Goal: Contribute content: Contribute content

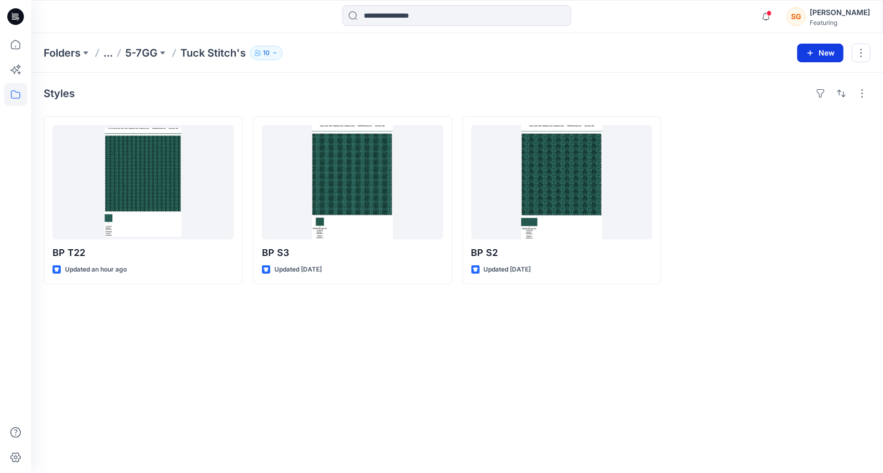
click at [822, 51] on button "New" at bounding box center [820, 53] width 46 height 19
click at [774, 82] on p "New Style" at bounding box center [788, 78] width 35 height 12
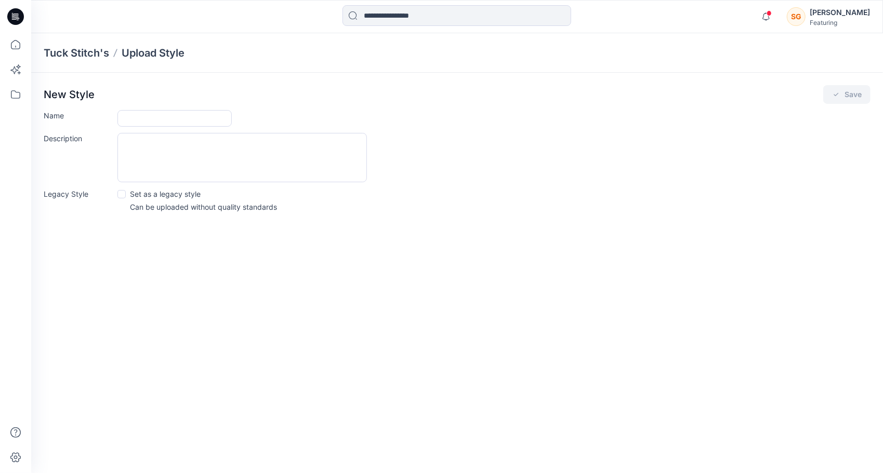
click at [141, 108] on div "New Style Save Name Description Legacy Style Set as a legacy style Can be uploa…" at bounding box center [457, 152] width 852 height 158
click at [140, 120] on input "Name" at bounding box center [174, 118] width 114 height 17
type input "******"
click at [849, 97] on button "Save" at bounding box center [846, 94] width 47 height 19
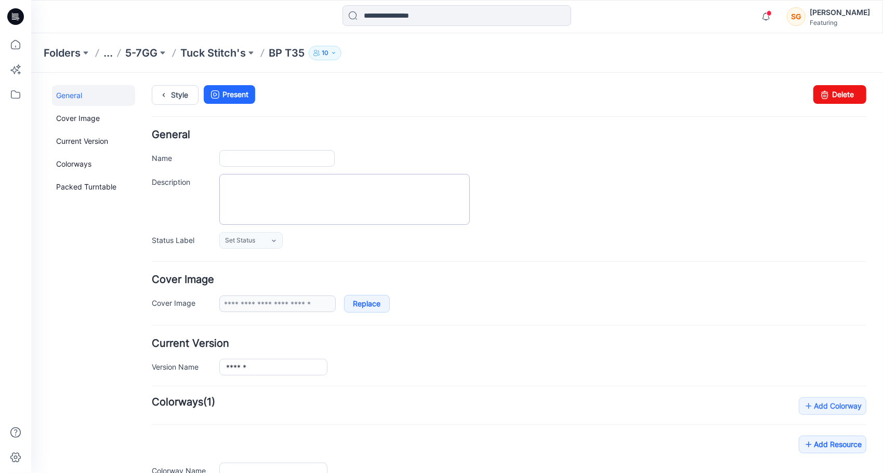
type input "******"
type input "**********"
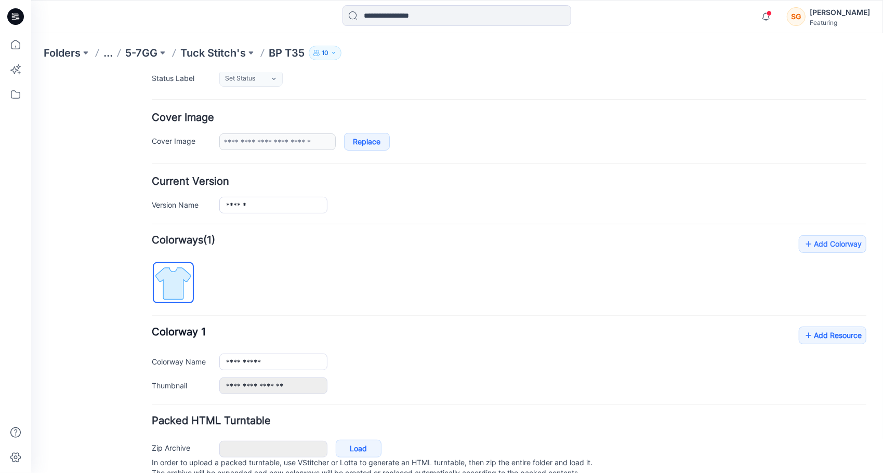
scroll to position [199, 0]
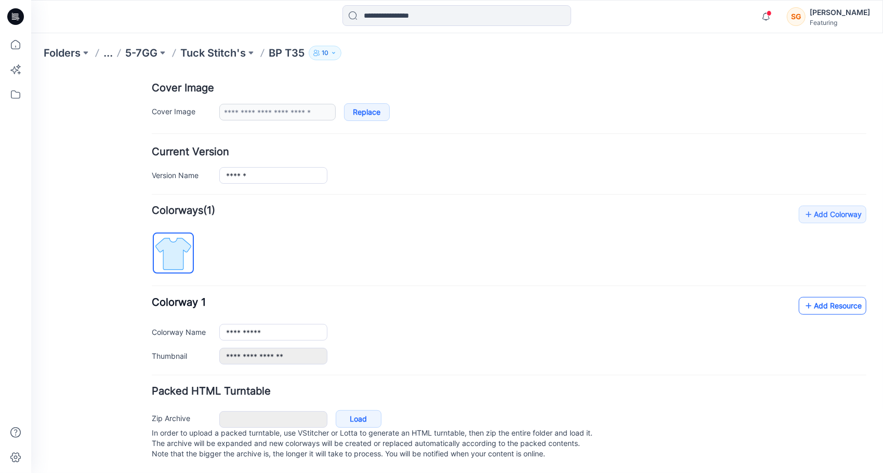
click at [828, 297] on link "Add Resource" at bounding box center [832, 306] width 68 height 18
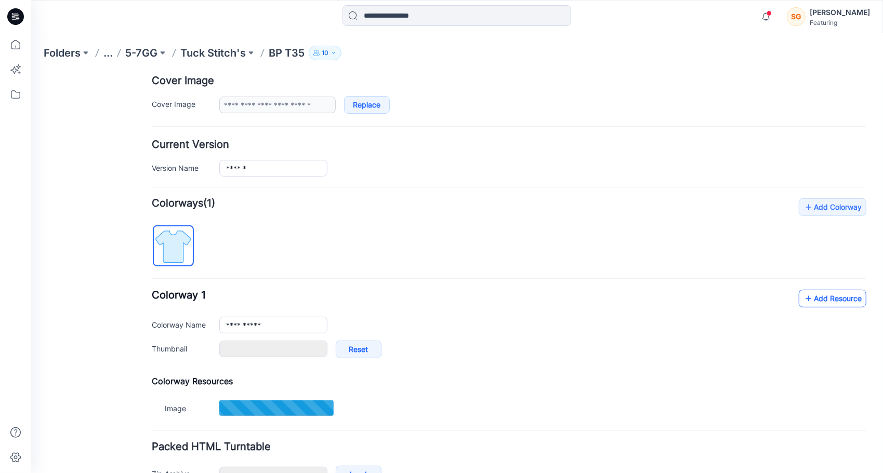
type input "******"
click at [817, 297] on link "Add Resource" at bounding box center [832, 298] width 68 height 18
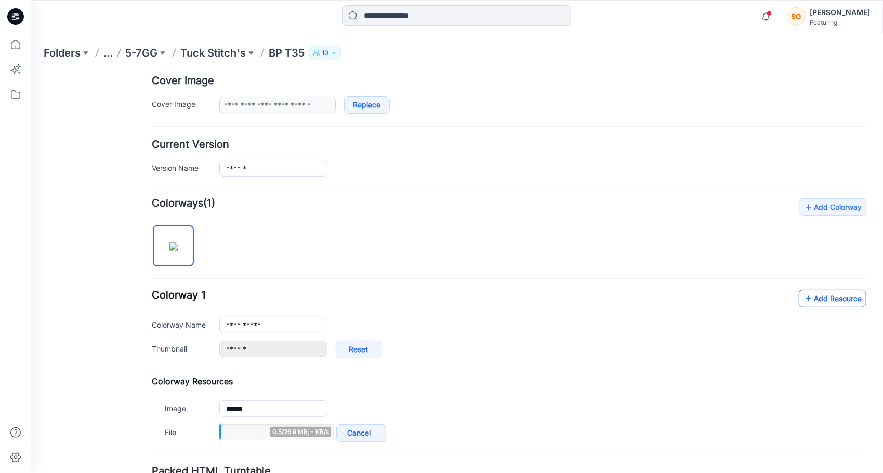
click at [812, 302] on link "Add Resource" at bounding box center [832, 298] width 68 height 18
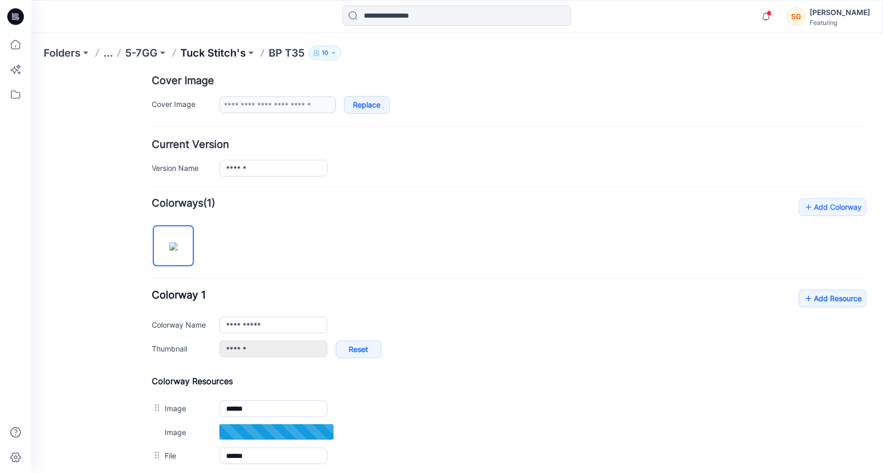
click at [224, 54] on p "Tuck Stitch's" at bounding box center [212, 53] width 65 height 15
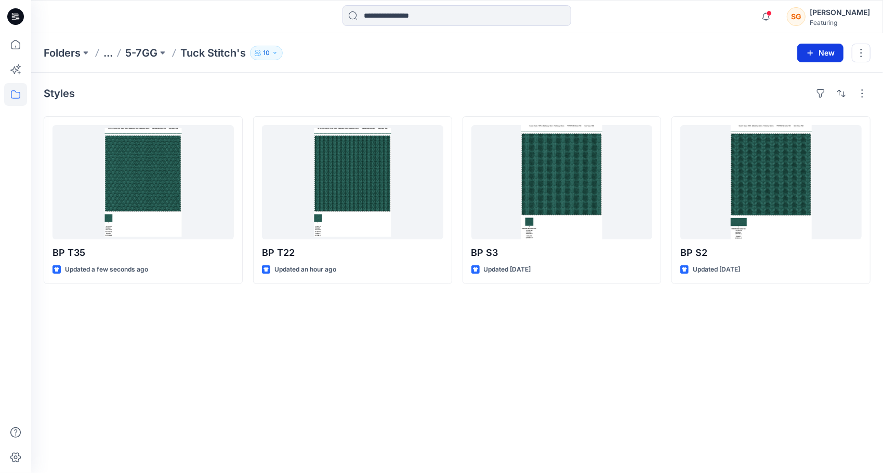
click at [806, 51] on button "New" at bounding box center [820, 53] width 46 height 19
click at [784, 74] on p "New Style" at bounding box center [788, 78] width 35 height 12
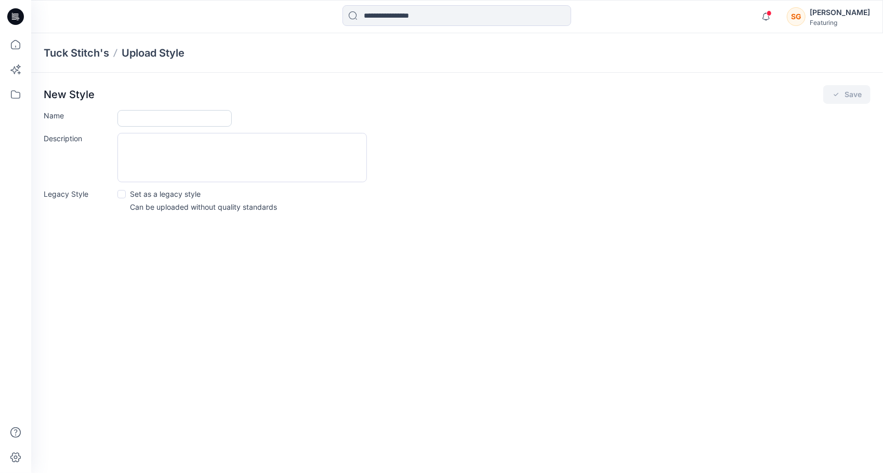
click at [205, 116] on input "Name" at bounding box center [174, 118] width 114 height 17
type input "******"
click at [845, 87] on button "Save" at bounding box center [846, 94] width 47 height 19
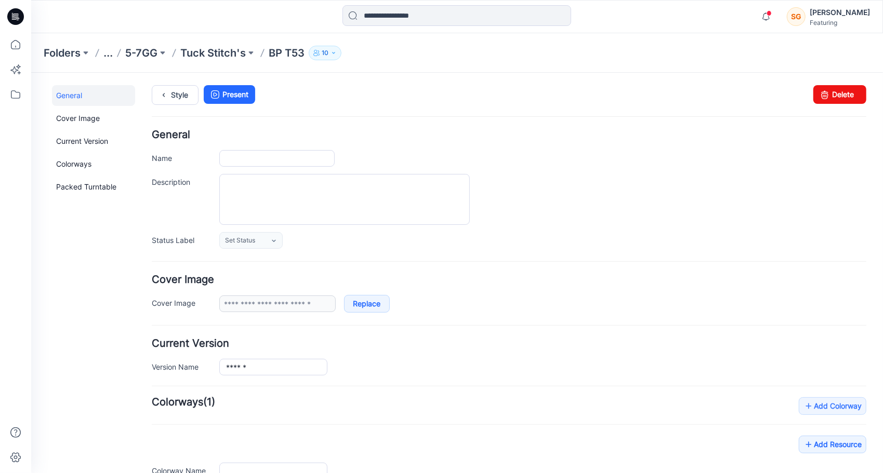
type input "******"
type input "**********"
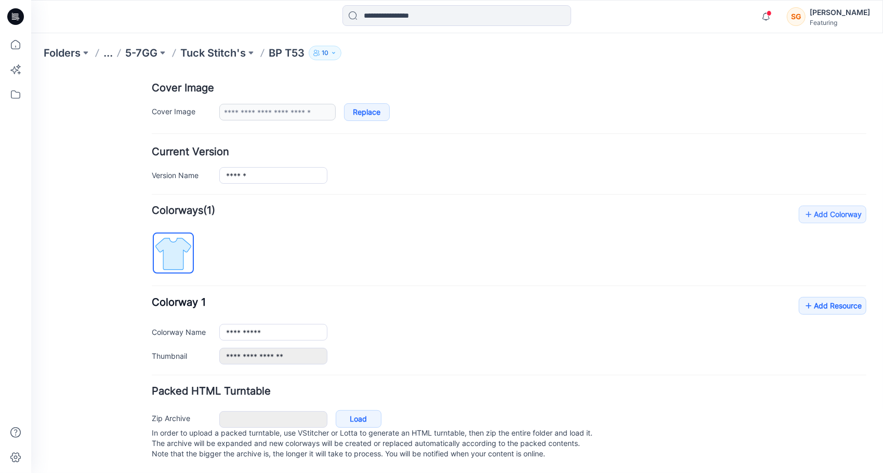
scroll to position [199, 0]
click at [810, 299] on link "Add Resource" at bounding box center [832, 306] width 68 height 18
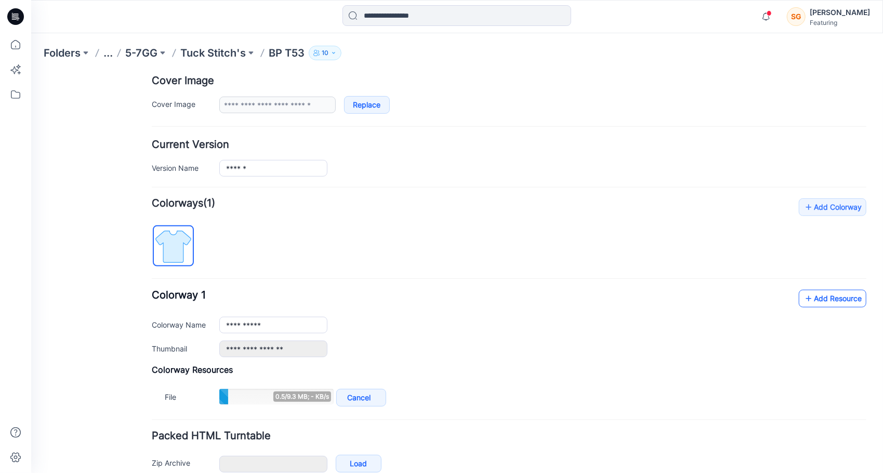
click at [825, 289] on link "Add Resource" at bounding box center [832, 298] width 68 height 18
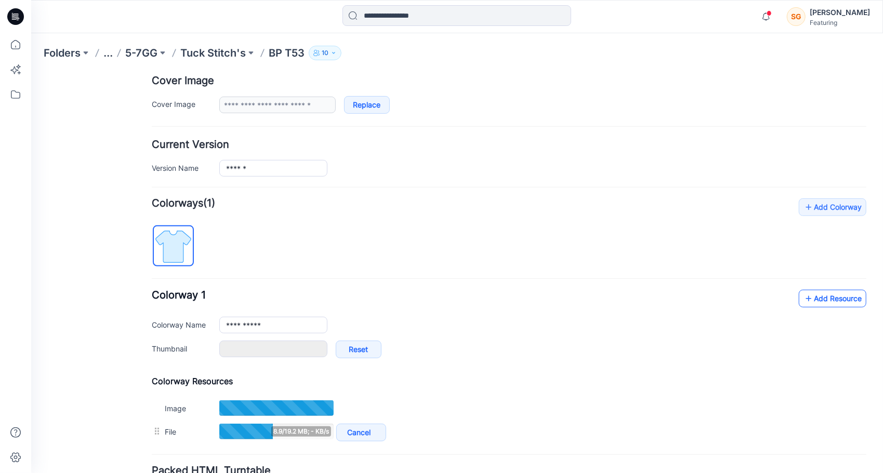
click at [798, 294] on link "Add Resource" at bounding box center [832, 298] width 68 height 18
type input "*******"
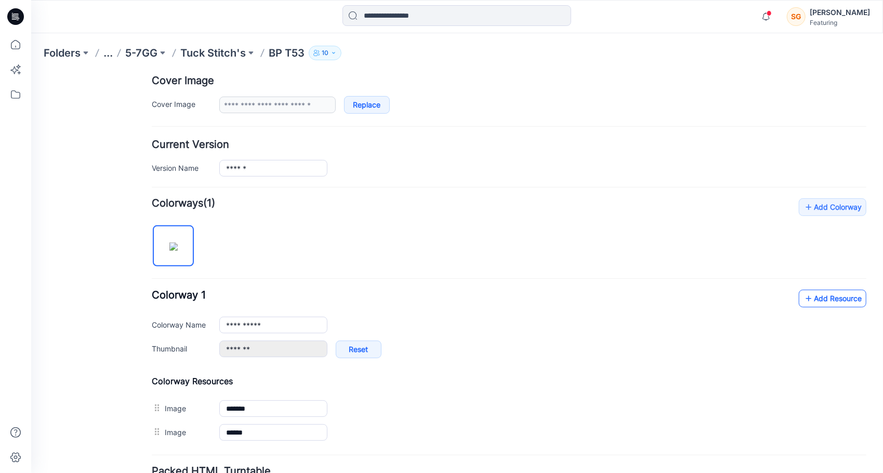
click at [827, 298] on link "Add Resource" at bounding box center [832, 298] width 68 height 18
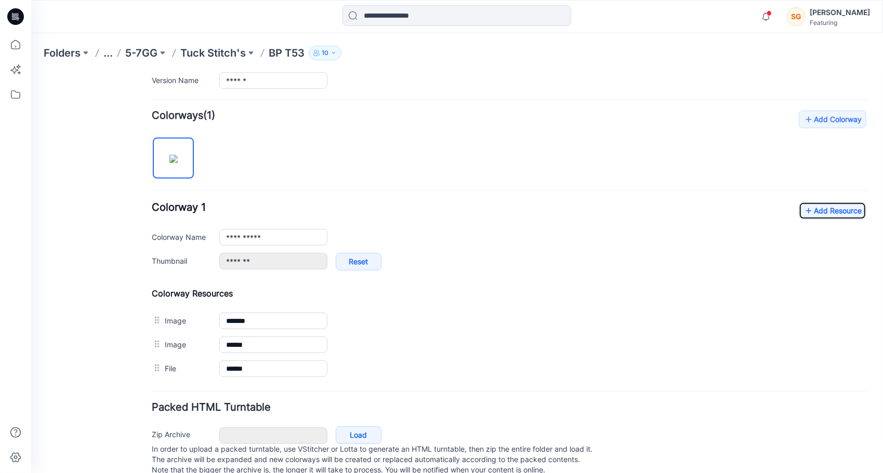
scroll to position [303, 0]
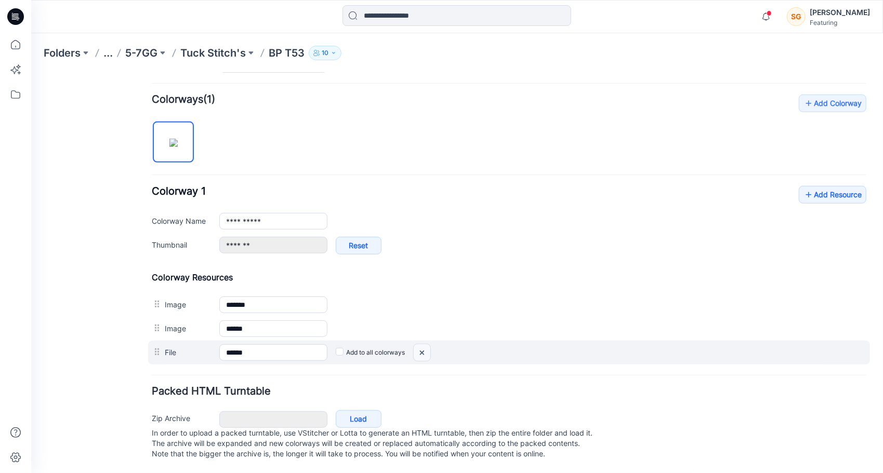
click at [31, 72] on img at bounding box center [31, 72] width 0 height 0
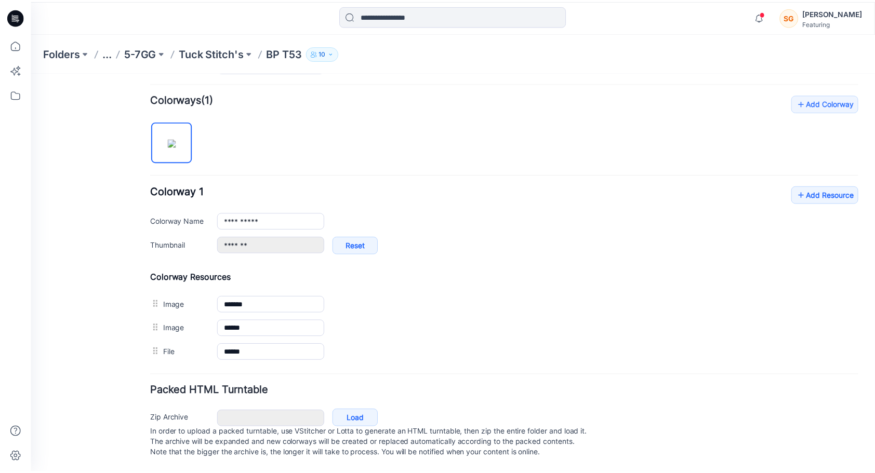
scroll to position [286, 0]
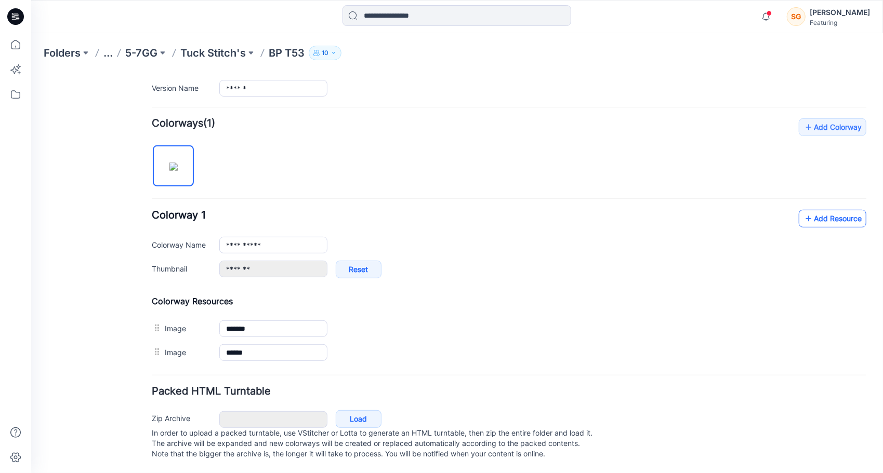
click at [825, 209] on link "Add Resource" at bounding box center [832, 218] width 68 height 18
click at [808, 211] on link "Add Resource" at bounding box center [832, 218] width 68 height 18
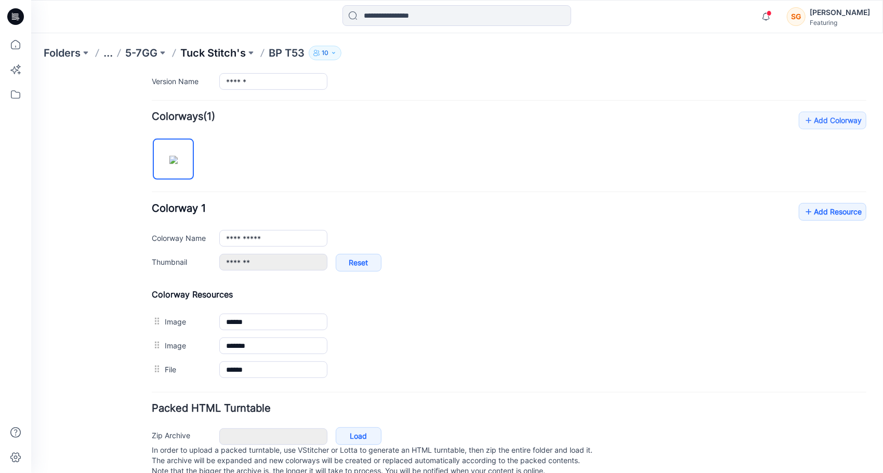
click at [209, 54] on p "Tuck Stitch's" at bounding box center [212, 53] width 65 height 15
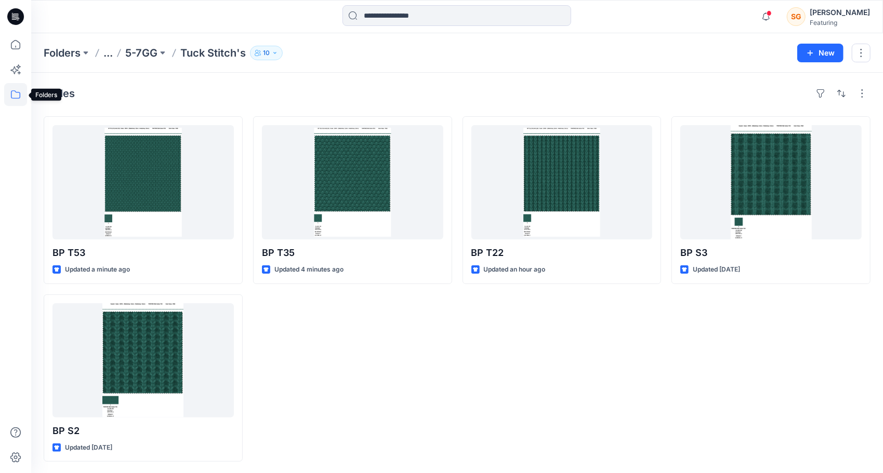
click at [15, 87] on icon at bounding box center [15, 94] width 23 height 23
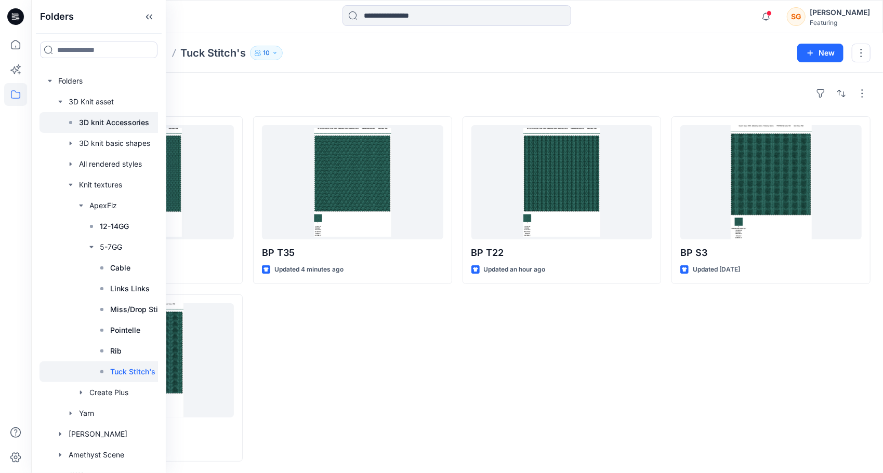
click at [117, 118] on p "3D knit Accessories" at bounding box center [114, 122] width 70 height 12
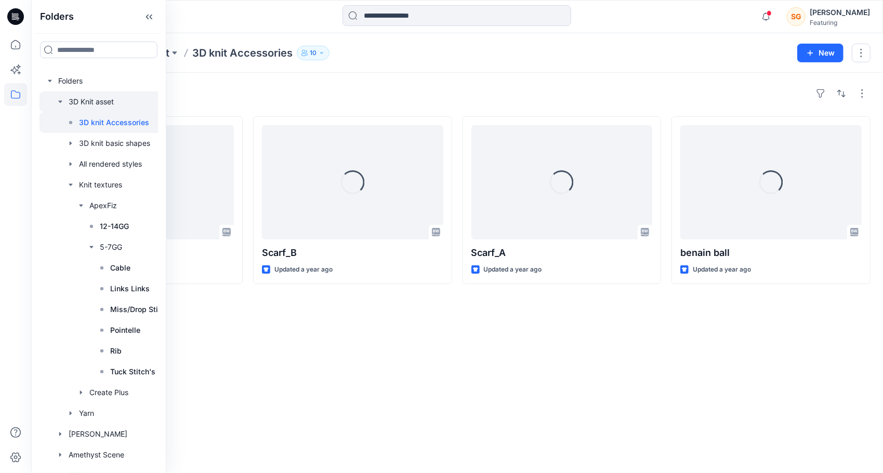
click at [80, 101] on div at bounding box center [111, 101] width 144 height 21
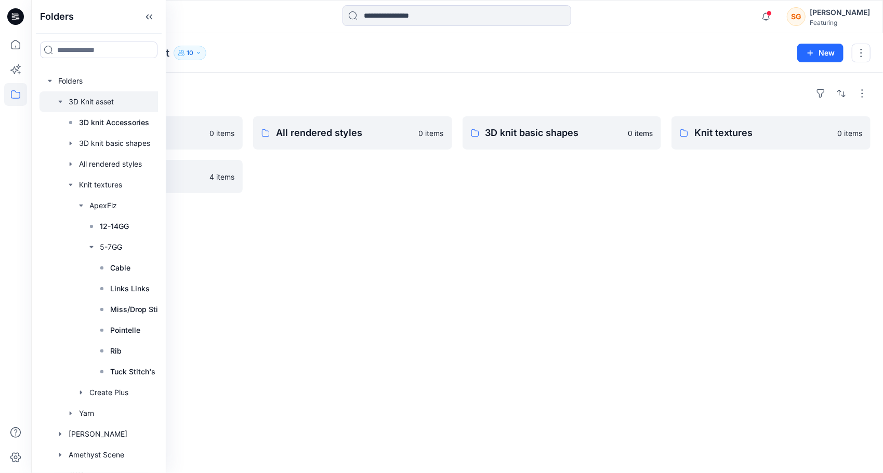
click at [459, 309] on div "Folders Yarn 0 items 3D knit Accessories 4 items All rendered styles 0 items 3D…" at bounding box center [457, 273] width 852 height 401
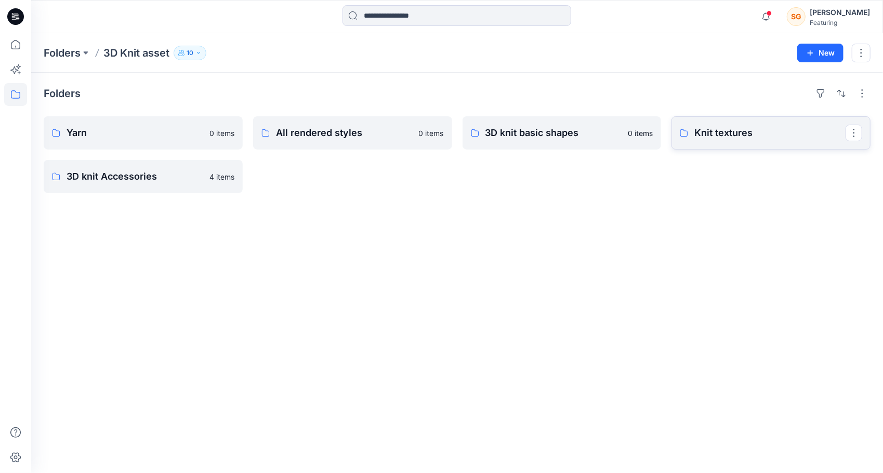
click at [722, 142] on link "Knit textures" at bounding box center [770, 132] width 199 height 33
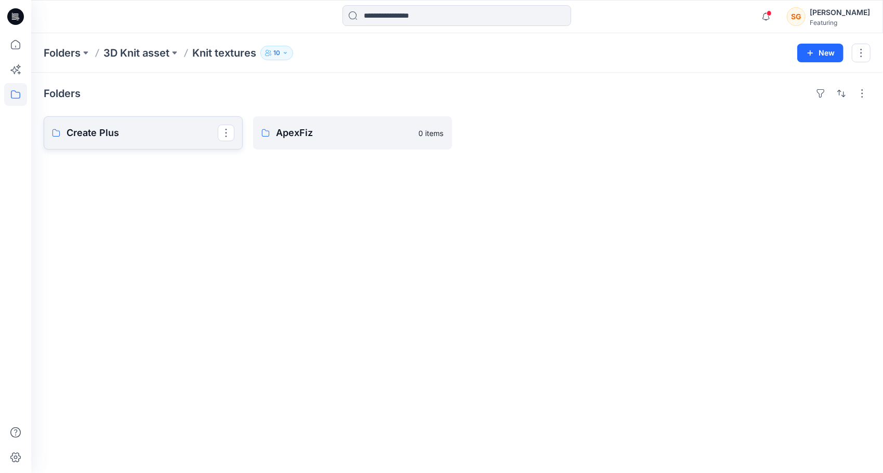
click at [151, 131] on p "Create Plus" at bounding box center [142, 133] width 151 height 15
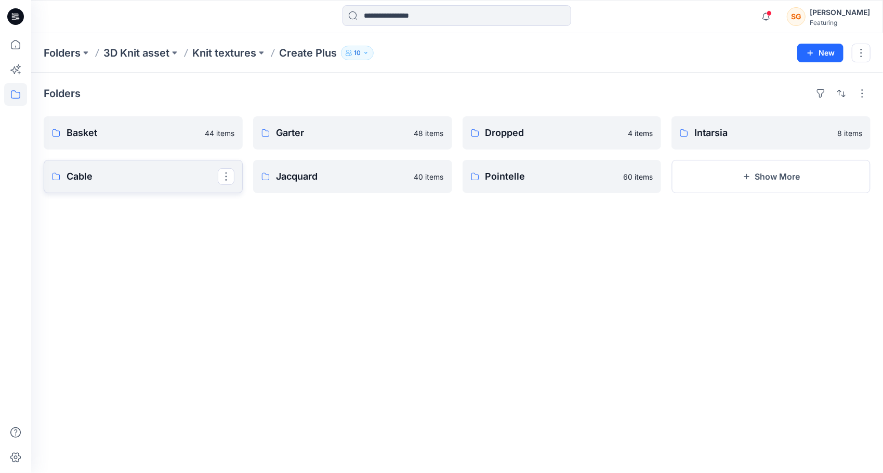
click at [109, 171] on p "Cable" at bounding box center [142, 176] width 151 height 15
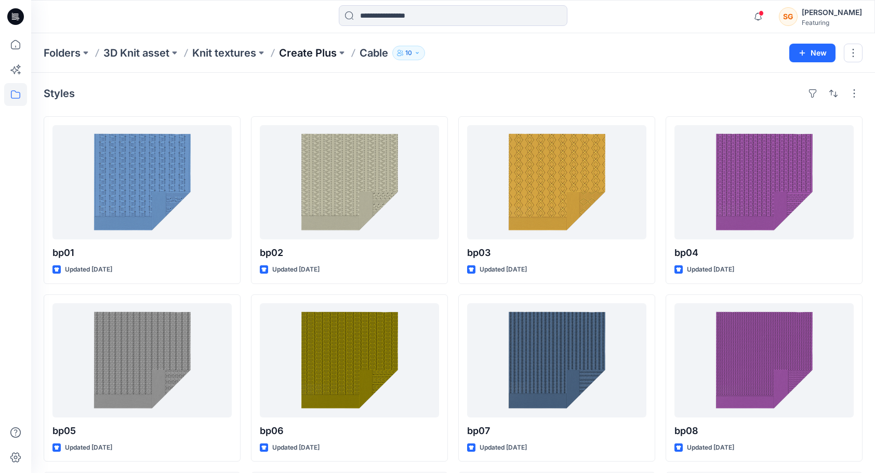
click at [298, 49] on p "Create Plus" at bounding box center [308, 53] width 58 height 15
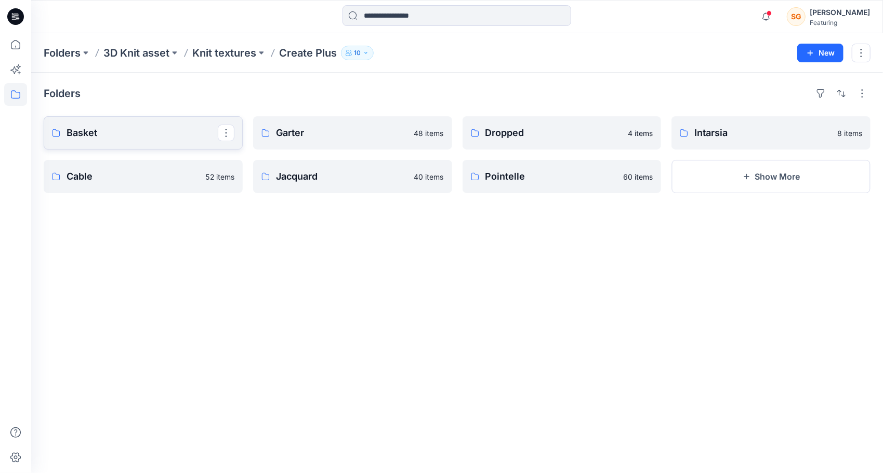
click at [141, 139] on p "Basket" at bounding box center [142, 133] width 151 height 15
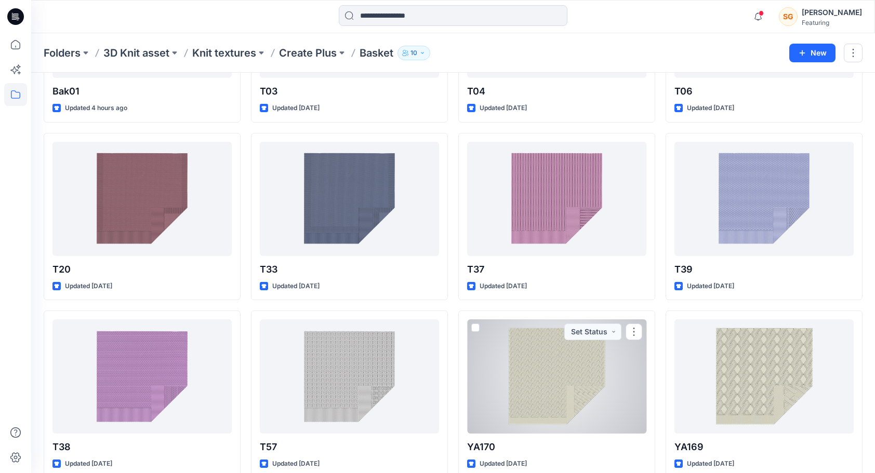
scroll to position [156, 0]
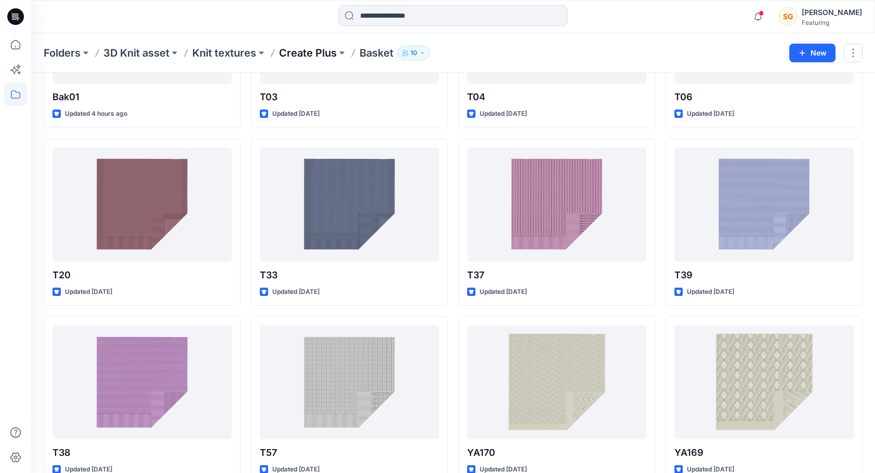
click at [298, 58] on p "Create Plus" at bounding box center [308, 53] width 58 height 15
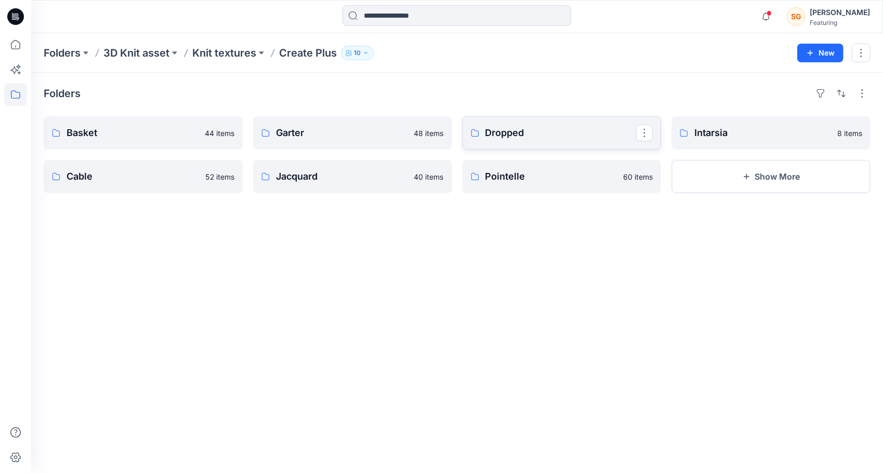
click at [498, 135] on p "Dropped" at bounding box center [560, 133] width 151 height 15
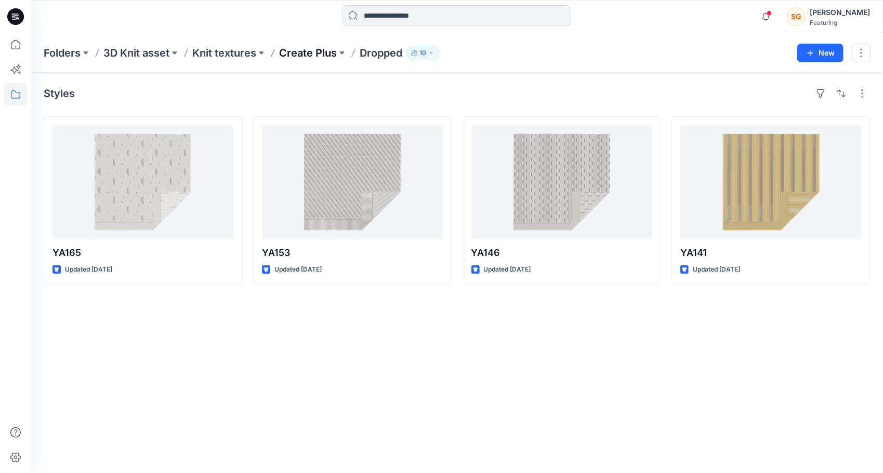
click at [309, 58] on p "Create Plus" at bounding box center [308, 53] width 58 height 15
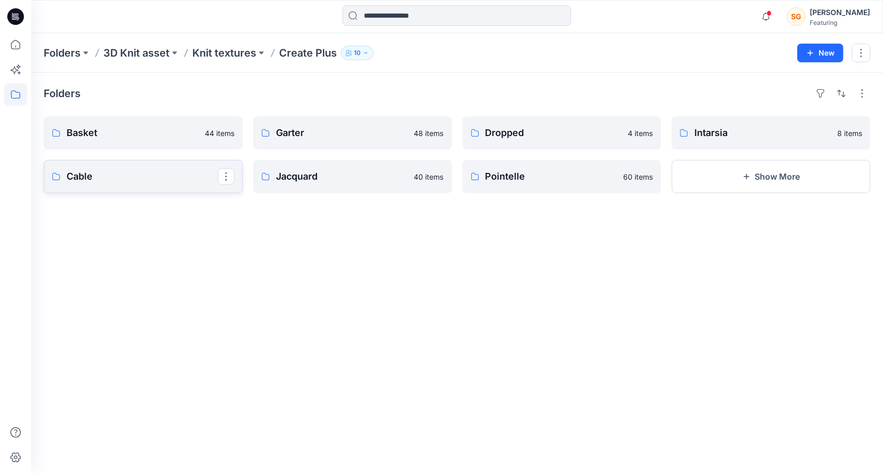
click at [101, 175] on p "Cable" at bounding box center [142, 176] width 151 height 15
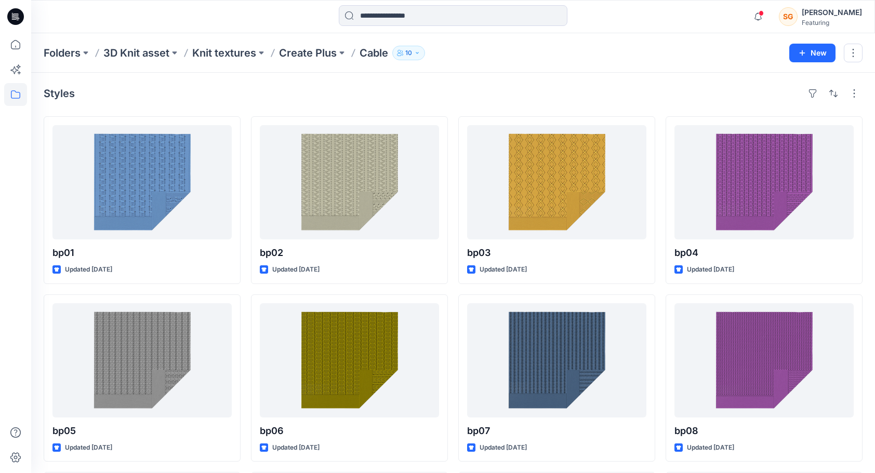
click at [322, 40] on div "Folders 3D Knit asset Knit textures Create Plus Cable 10 New" at bounding box center [453, 52] width 844 height 39
click at [315, 47] on p "Create Plus" at bounding box center [308, 53] width 58 height 15
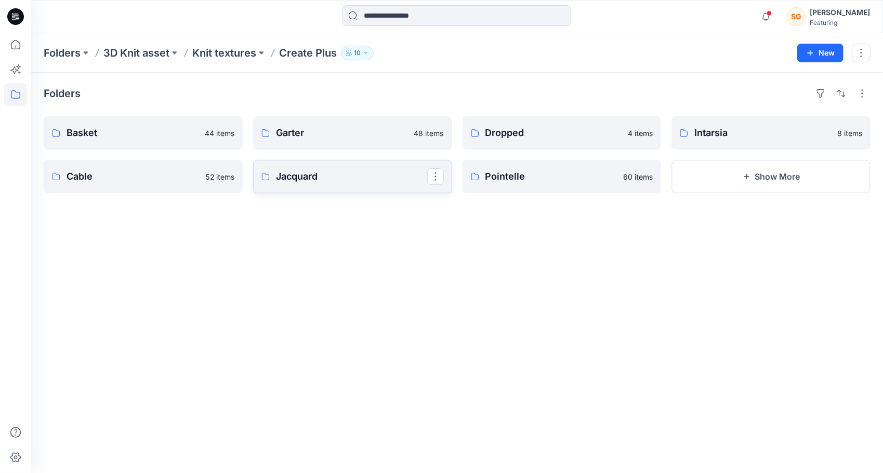
click at [302, 165] on link "Jacquard" at bounding box center [352, 176] width 199 height 33
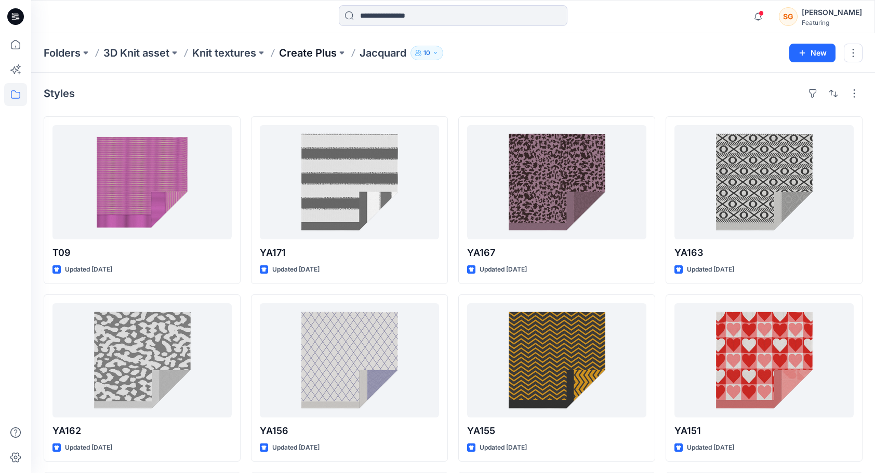
click at [316, 50] on p "Create Plus" at bounding box center [308, 53] width 58 height 15
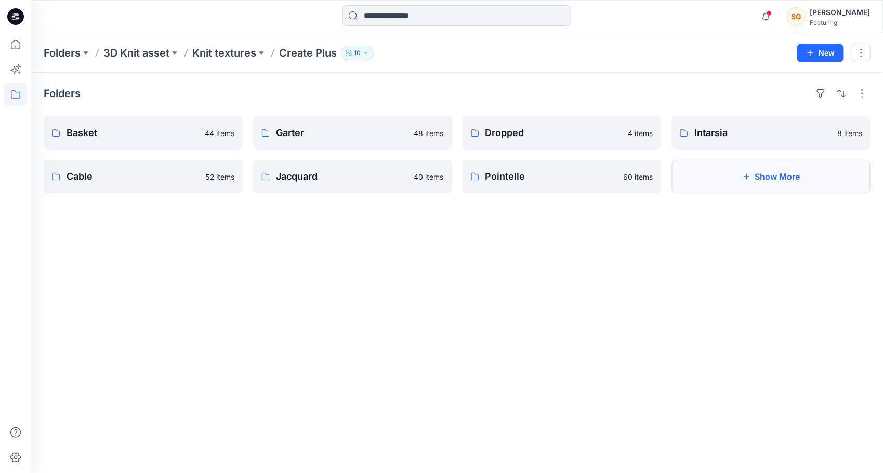
click at [813, 168] on button "Show More" at bounding box center [770, 176] width 199 height 33
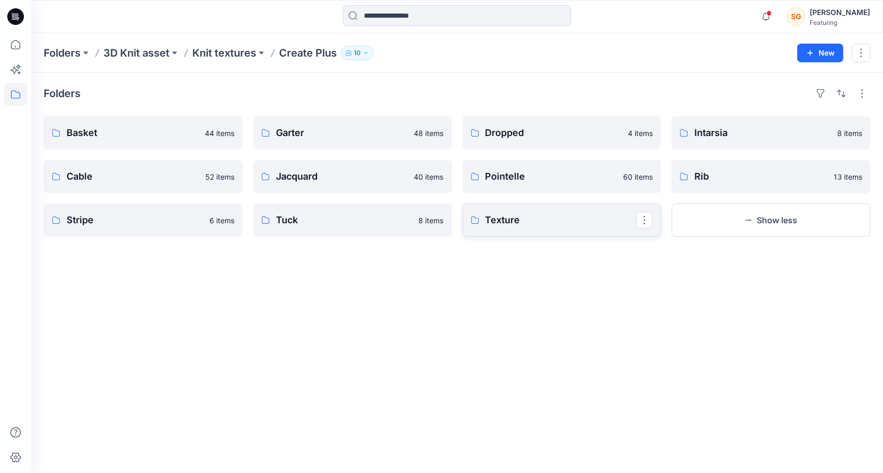
click at [514, 224] on p "Texture" at bounding box center [560, 220] width 151 height 15
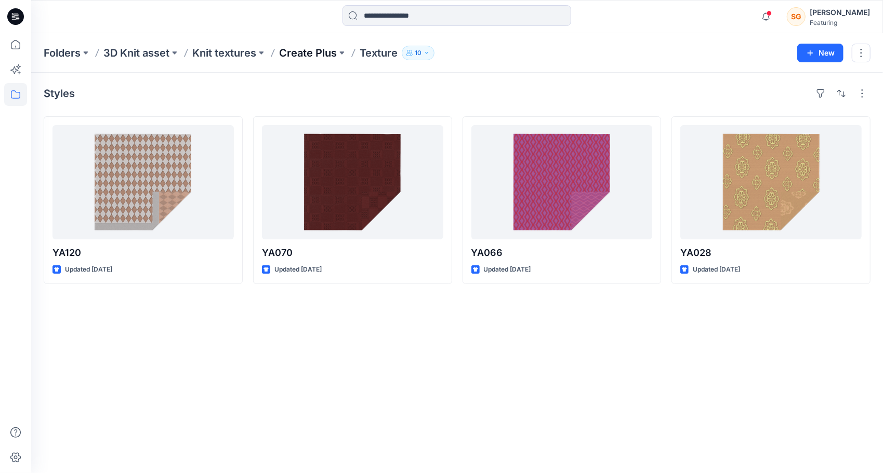
click at [315, 53] on p "Create Plus" at bounding box center [308, 53] width 58 height 15
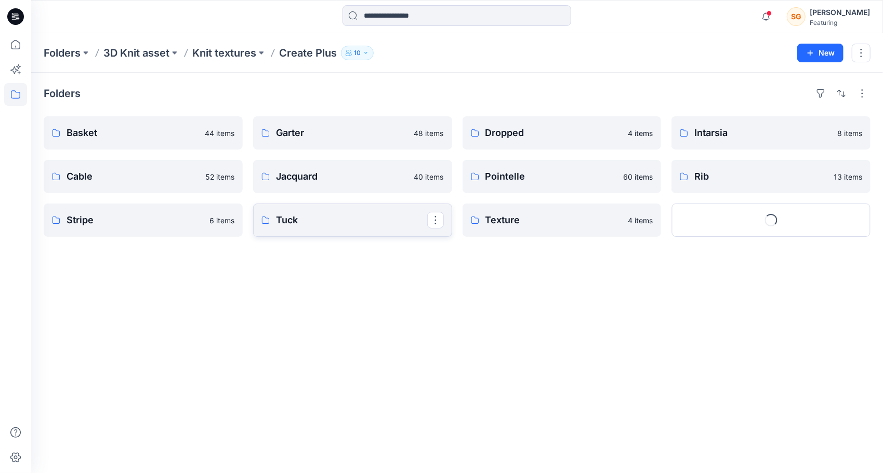
click at [352, 223] on p "Tuck" at bounding box center [351, 220] width 151 height 15
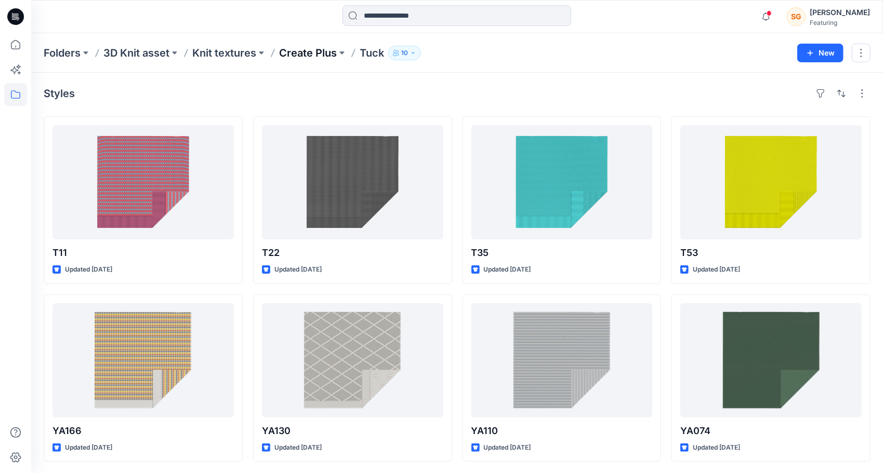
click at [310, 48] on p "Create Plus" at bounding box center [308, 53] width 58 height 15
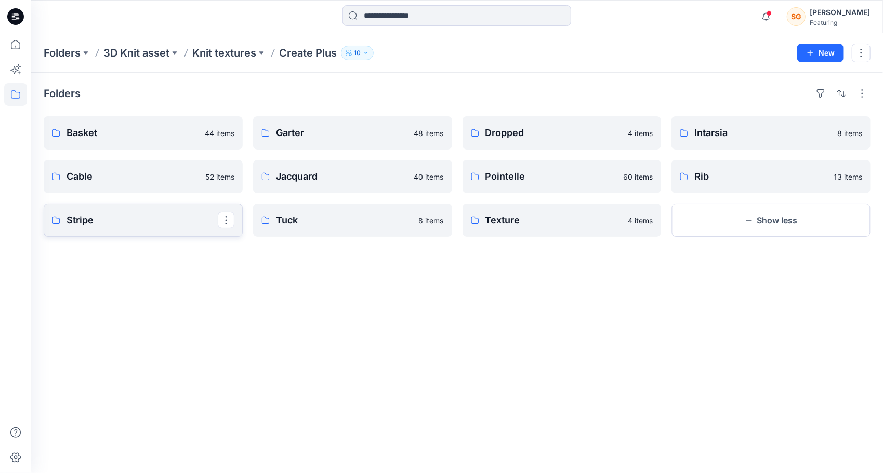
click at [102, 217] on p "Stripe" at bounding box center [142, 220] width 151 height 15
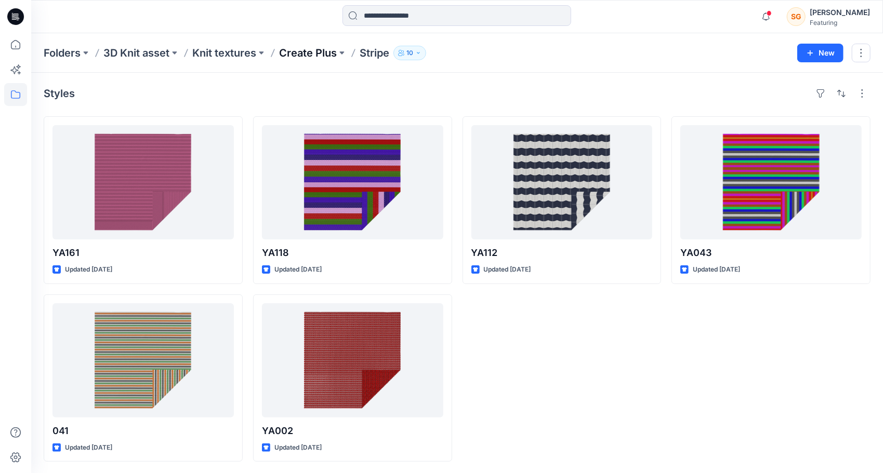
click at [319, 53] on p "Create Plus" at bounding box center [308, 53] width 58 height 15
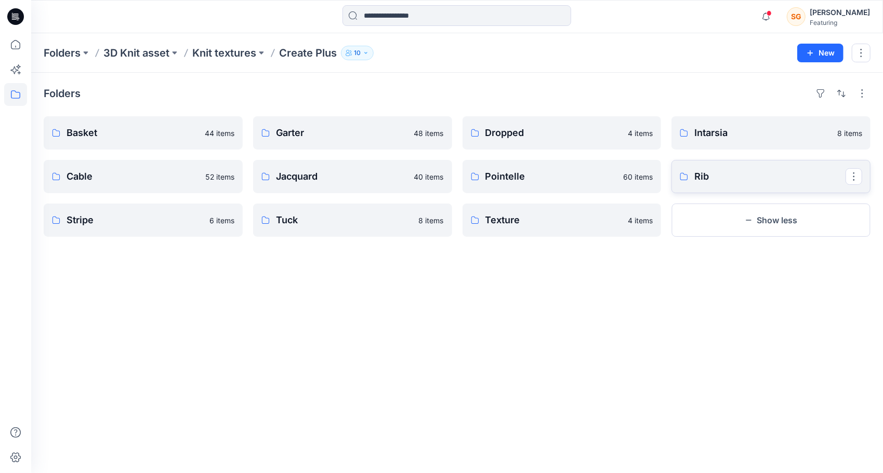
click at [715, 174] on p "Rib" at bounding box center [769, 176] width 151 height 15
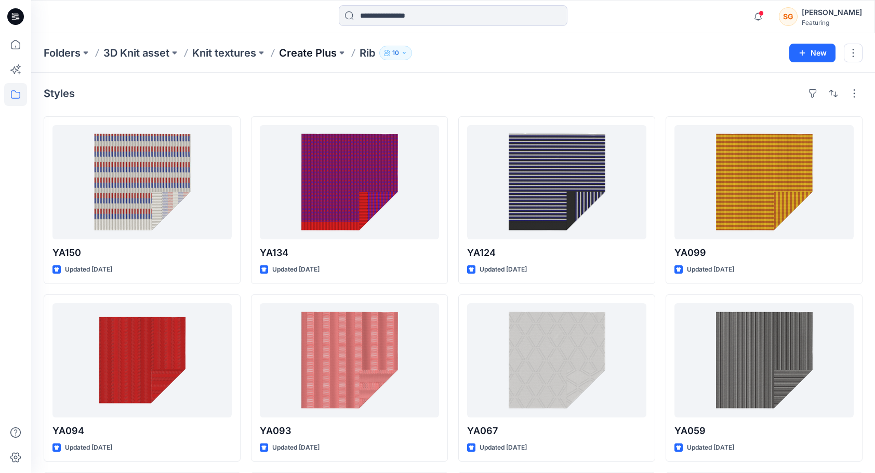
click at [312, 52] on p "Create Plus" at bounding box center [308, 53] width 58 height 15
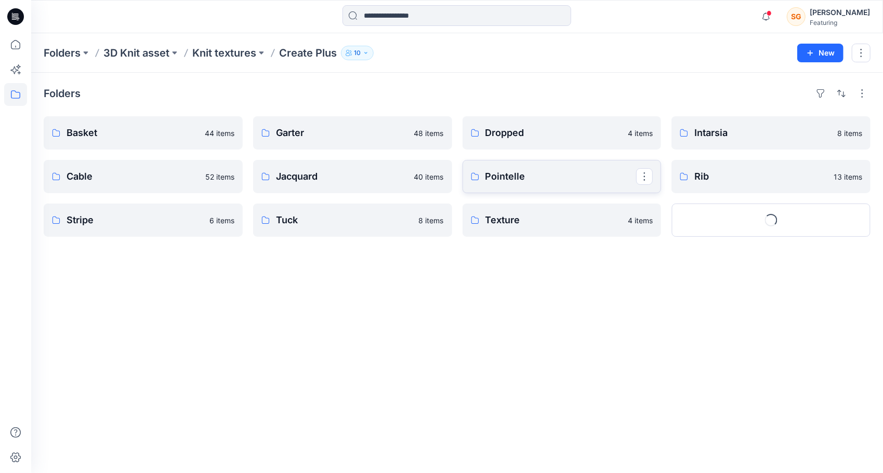
click at [537, 179] on p "Pointelle" at bounding box center [560, 176] width 151 height 15
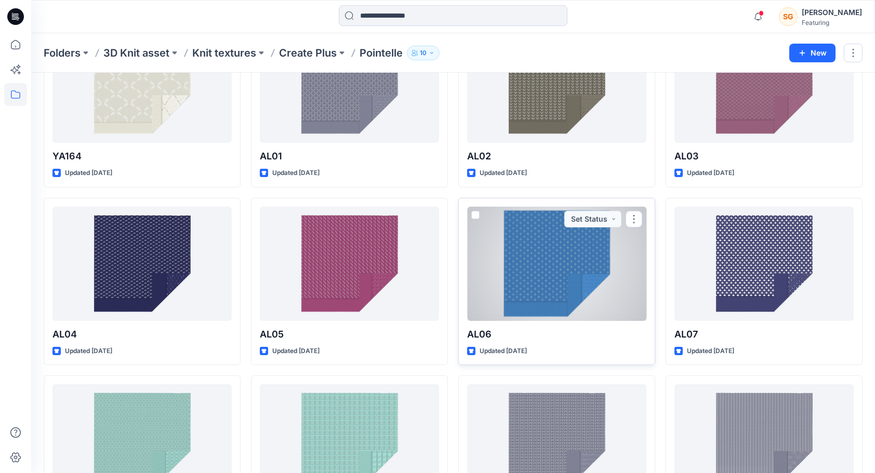
scroll to position [104, 0]
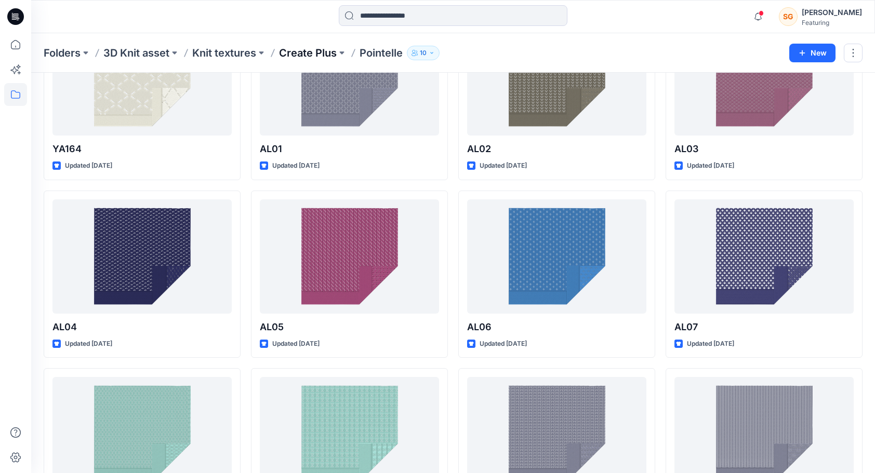
click at [306, 49] on p "Create Plus" at bounding box center [308, 53] width 58 height 15
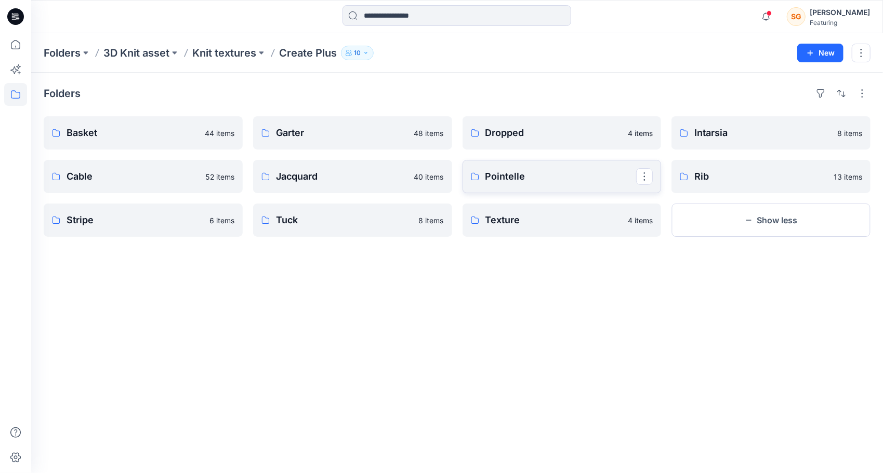
click at [484, 172] on link "Pointelle" at bounding box center [561, 176] width 199 height 33
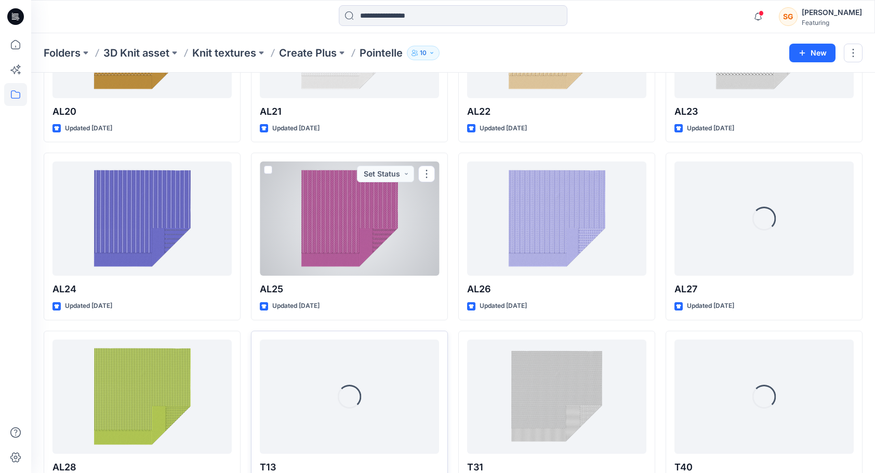
scroll to position [1215, 0]
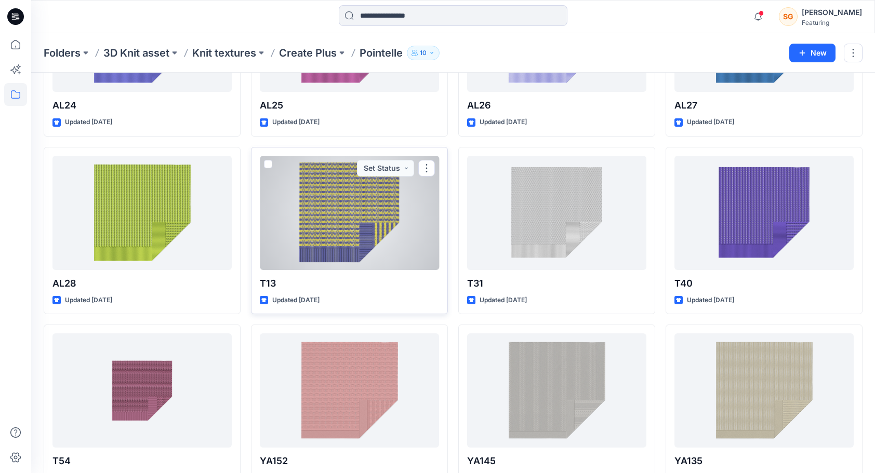
click at [361, 220] on div at bounding box center [349, 213] width 179 height 114
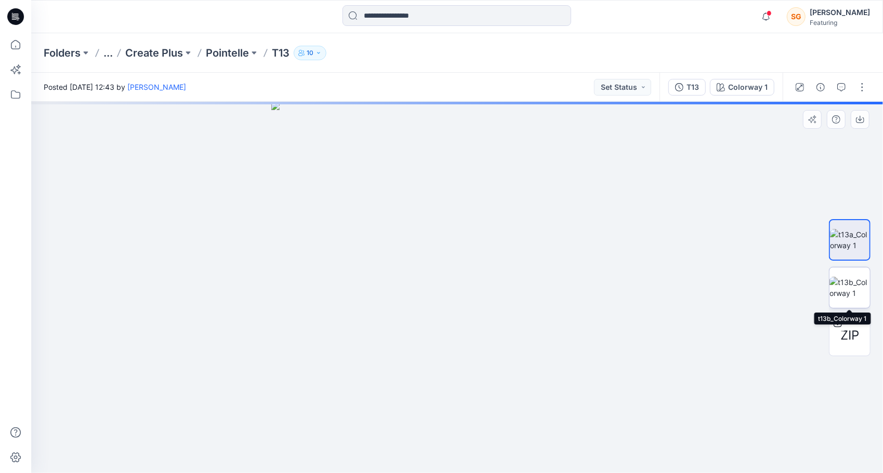
click at [863, 290] on img at bounding box center [849, 288] width 41 height 22
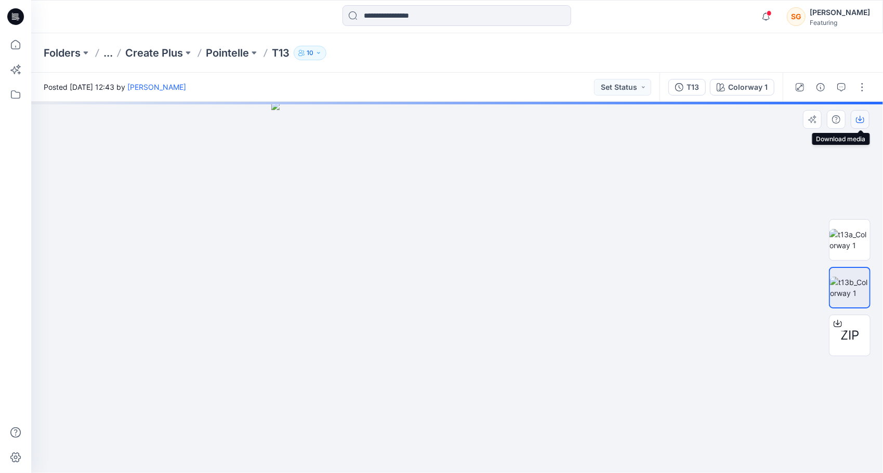
click at [856, 117] on icon "button" at bounding box center [860, 119] width 8 height 8
click at [850, 334] on span "ZIP" at bounding box center [849, 335] width 19 height 19
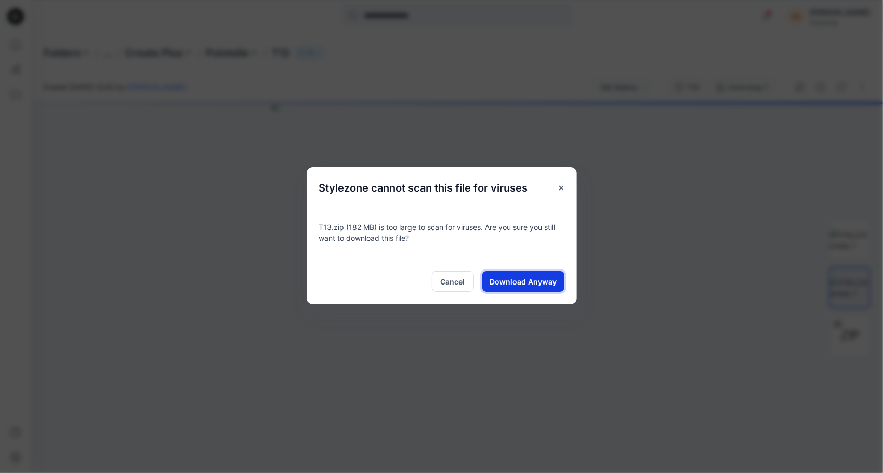
click at [551, 280] on span "Download Anyway" at bounding box center [522, 281] width 67 height 11
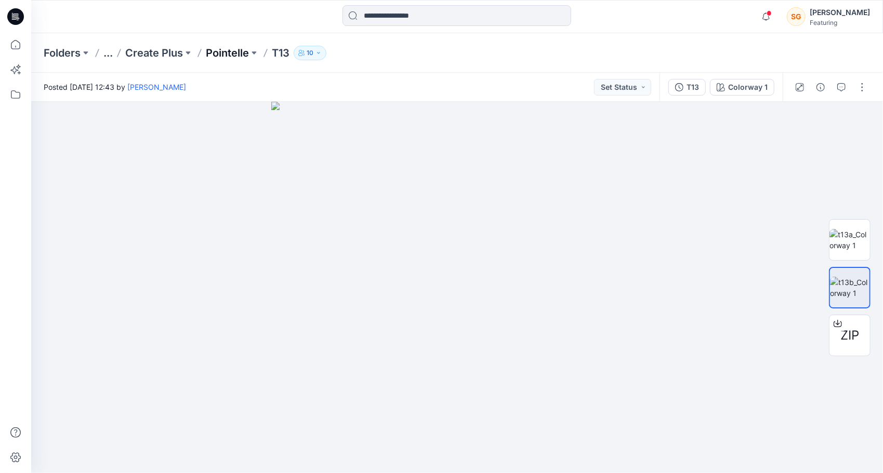
click at [231, 50] on p "Pointelle" at bounding box center [227, 53] width 43 height 15
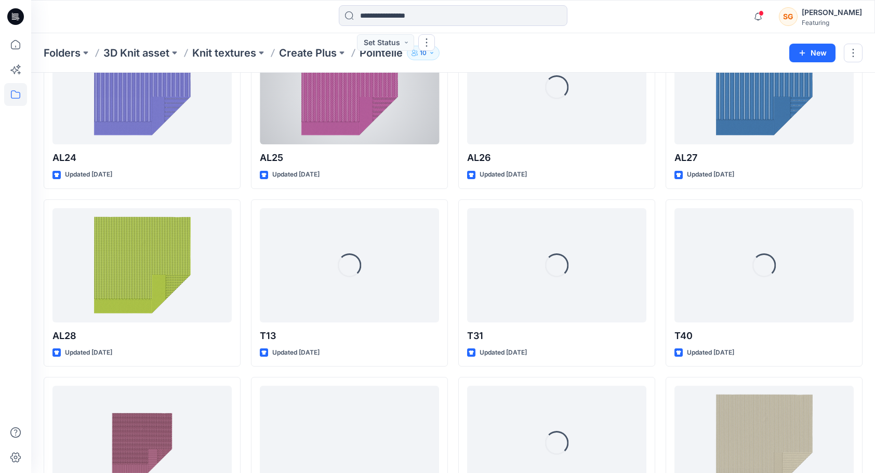
scroll to position [1163, 0]
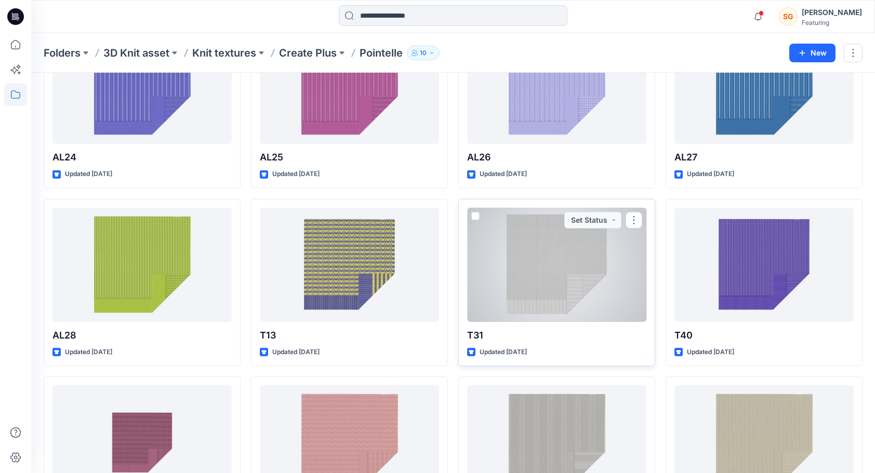
click at [590, 296] on div at bounding box center [556, 265] width 179 height 114
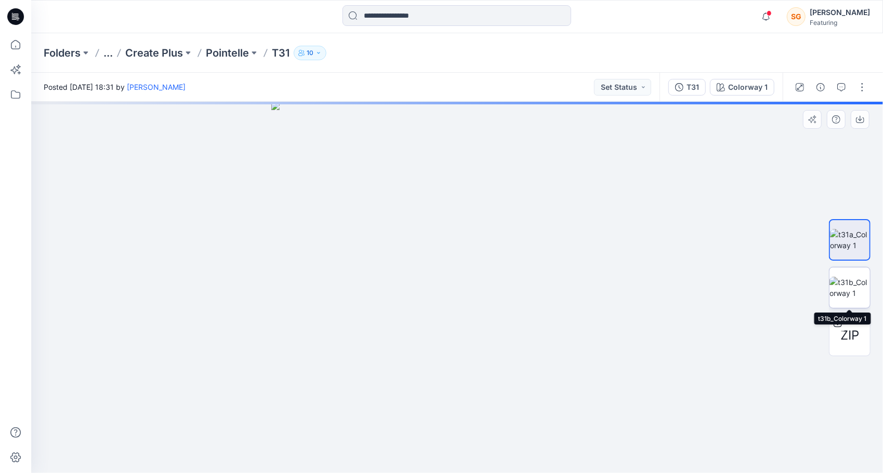
click at [839, 297] on img at bounding box center [849, 288] width 41 height 22
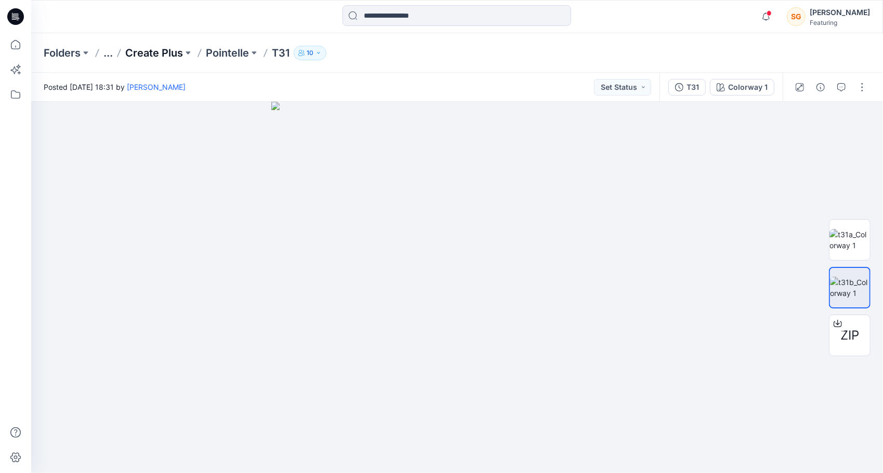
click at [151, 54] on p "Create Plus" at bounding box center [154, 53] width 58 height 15
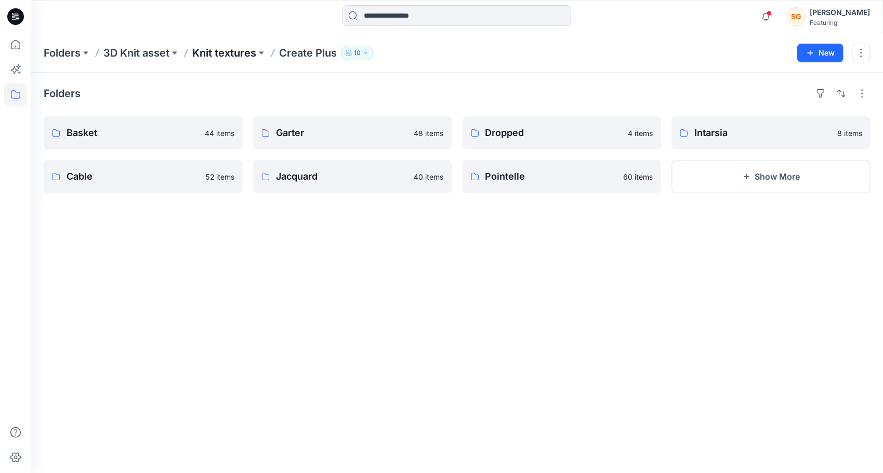
click at [222, 51] on p "Knit textures" at bounding box center [224, 53] width 64 height 15
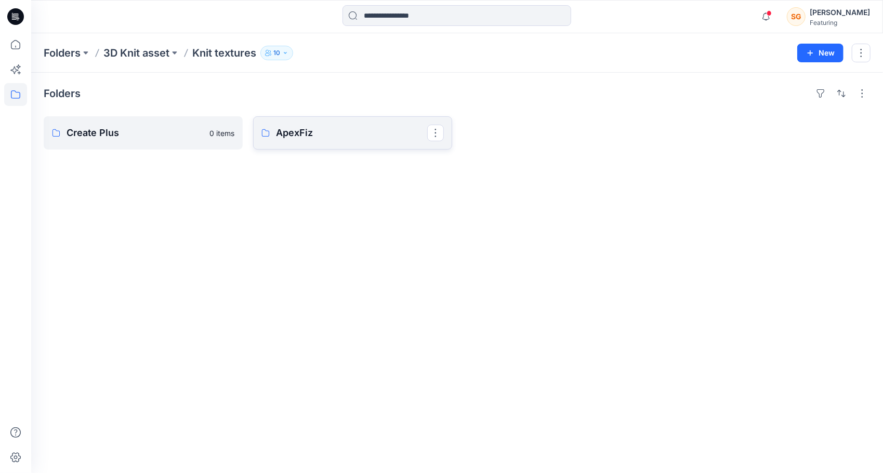
click at [316, 136] on p "ApexFiz" at bounding box center [351, 133] width 151 height 15
click at [105, 137] on p "5-7GG" at bounding box center [142, 133] width 151 height 15
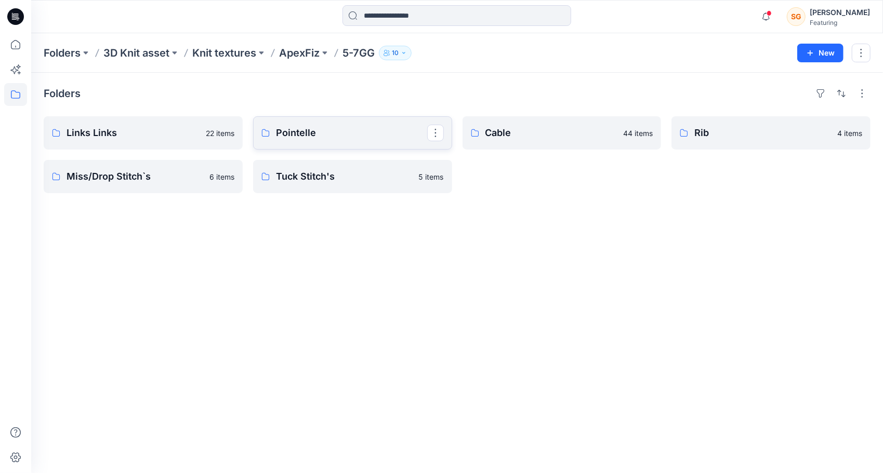
click at [352, 144] on link "Pointelle" at bounding box center [352, 132] width 199 height 33
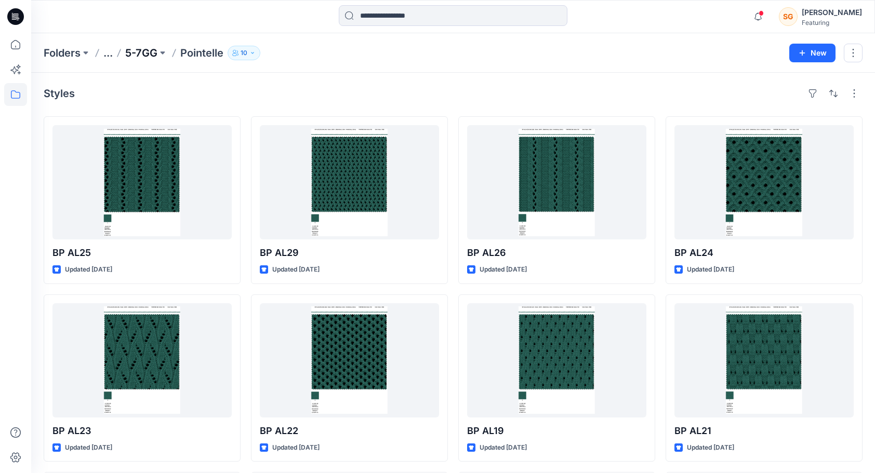
click at [137, 47] on p "5-7GG" at bounding box center [141, 53] width 32 height 15
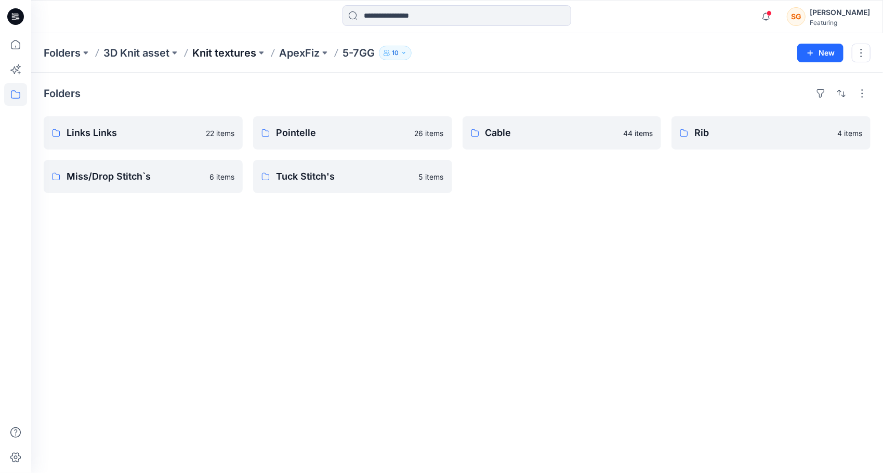
click at [238, 46] on p "Knit textures" at bounding box center [224, 53] width 64 height 15
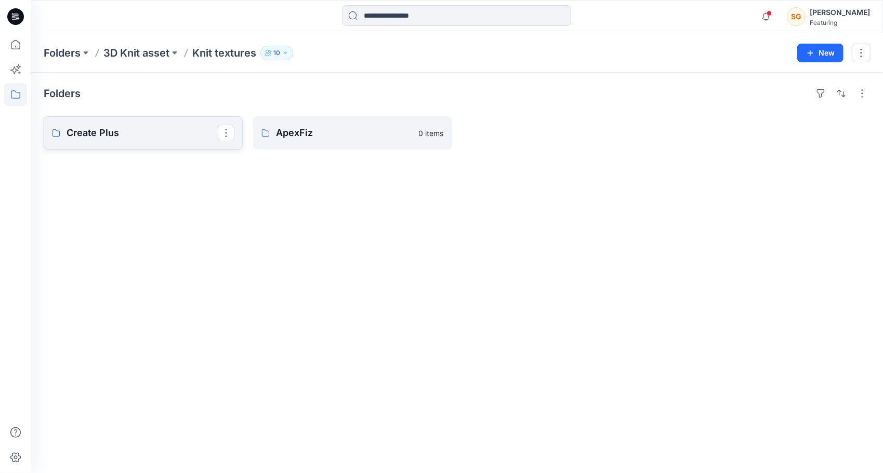
click at [112, 147] on link "Create Plus" at bounding box center [143, 132] width 199 height 33
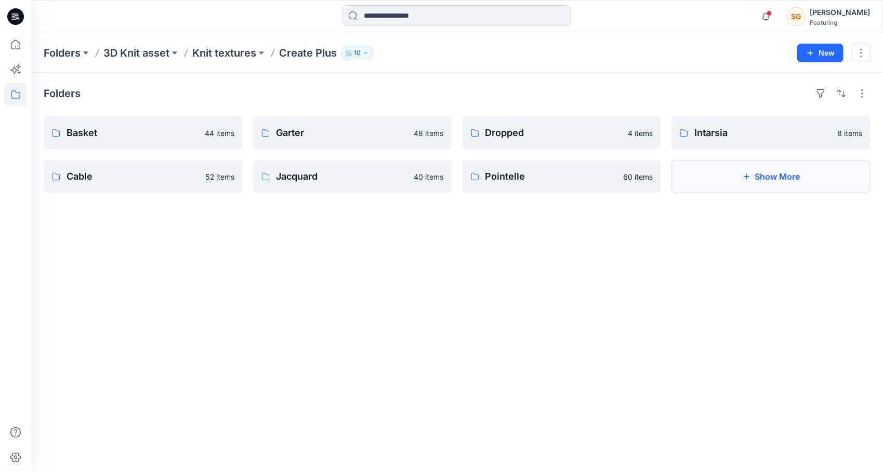
click at [739, 185] on button "Show More" at bounding box center [770, 176] width 199 height 33
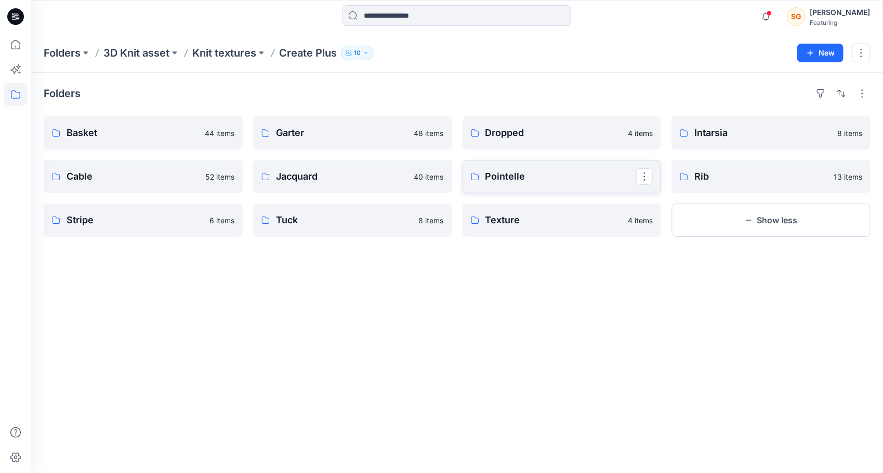
click at [541, 177] on p "Pointelle" at bounding box center [560, 176] width 151 height 15
